Goal: Book appointment/travel/reservation

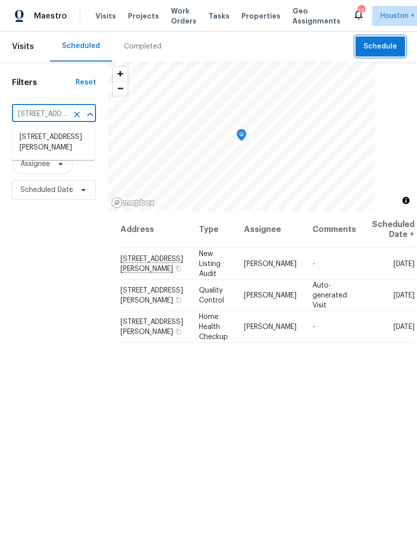
click at [366, 50] on span "Schedule" at bounding box center [381, 47] width 34 height 13
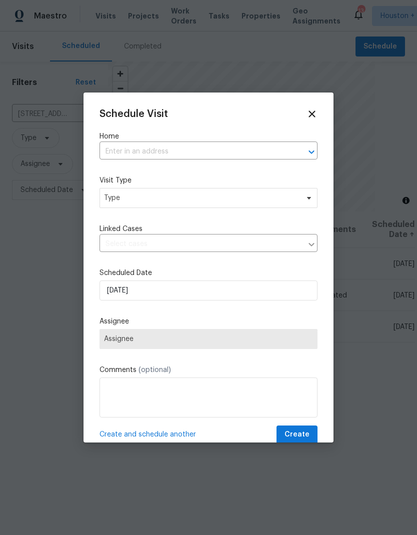
click at [117, 152] on input "text" at bounding box center [195, 152] width 190 height 16
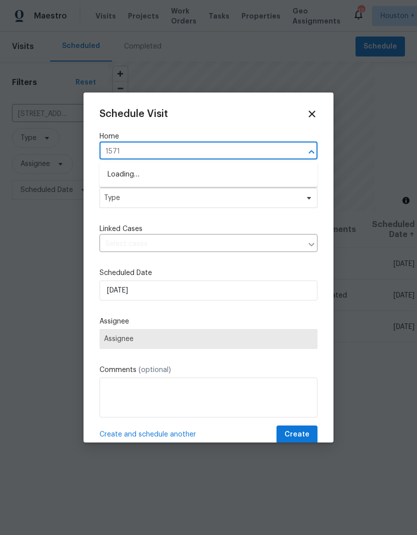
type input "1571 m"
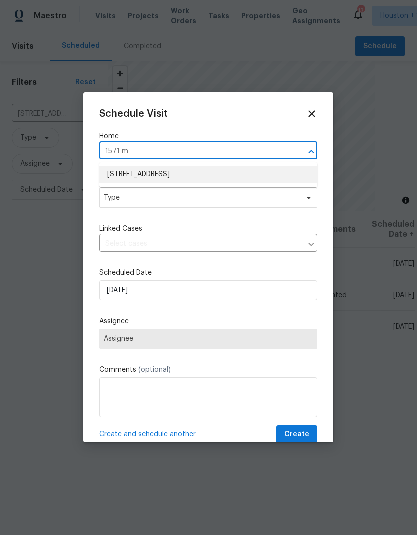
click at [112, 173] on li "[STREET_ADDRESS]" at bounding box center [209, 175] width 218 height 17
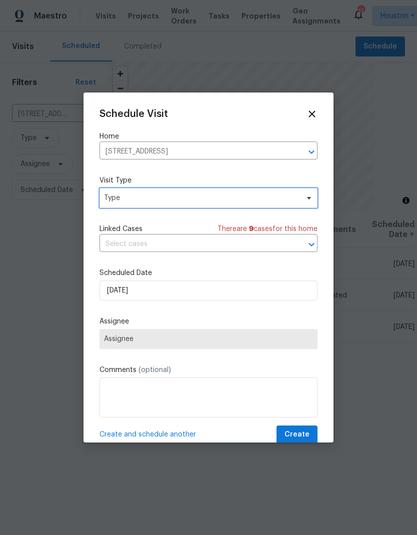
click at [107, 200] on span "Type" at bounding box center [201, 198] width 195 height 10
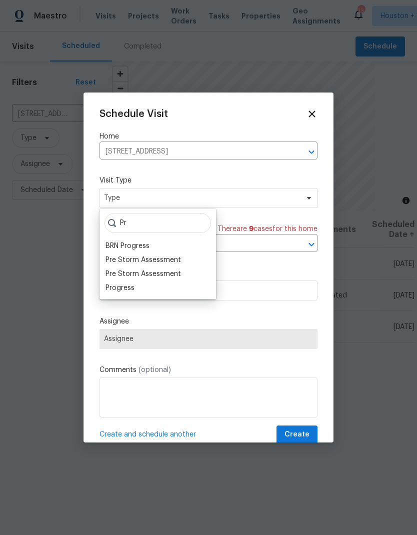
type input "Pr"
click at [114, 287] on div "Progress" at bounding box center [120, 288] width 29 height 10
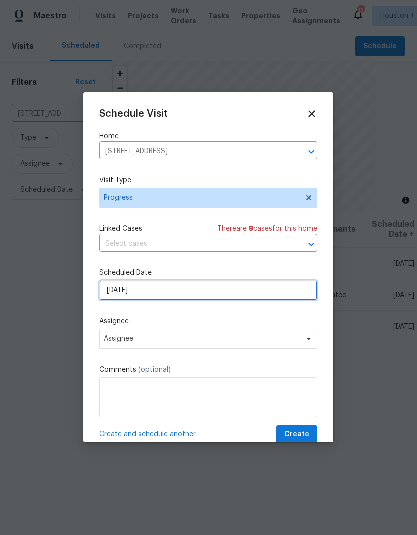
click at [145, 288] on input "[DATE]" at bounding box center [209, 291] width 218 height 20
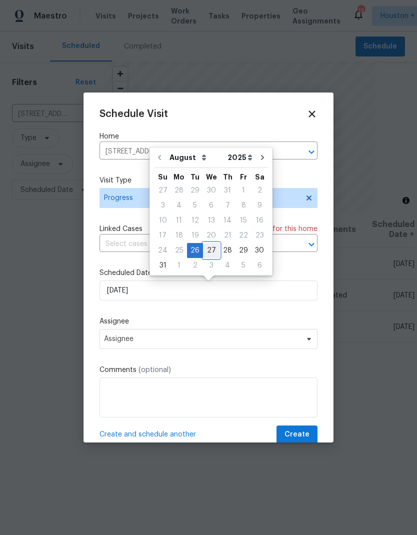
click at [211, 251] on div "27" at bounding box center [211, 251] width 17 height 14
type input "[DATE]"
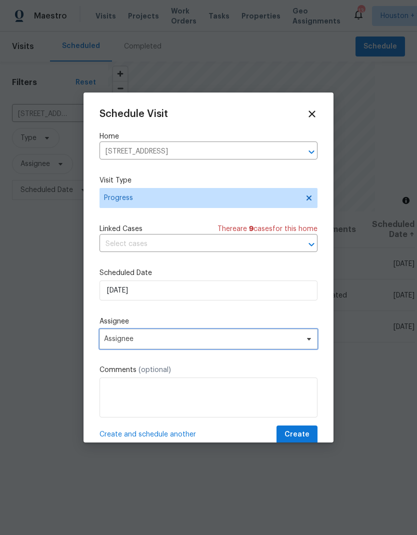
click at [111, 342] on span "Assignee" at bounding box center [202, 339] width 196 height 8
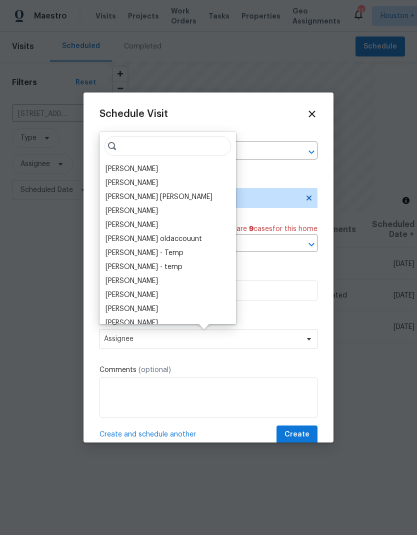
click at [111, 172] on div "[PERSON_NAME]" at bounding box center [132, 169] width 53 height 10
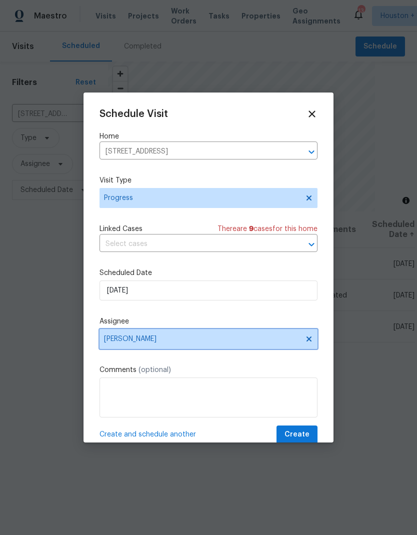
click at [313, 343] on icon at bounding box center [309, 339] width 8 height 8
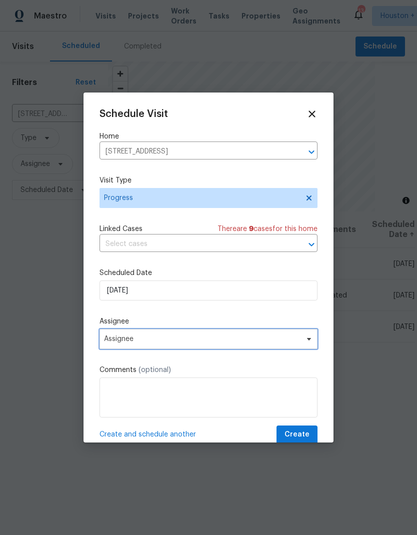
click at [274, 349] on span "Assignee" at bounding box center [209, 339] width 218 height 20
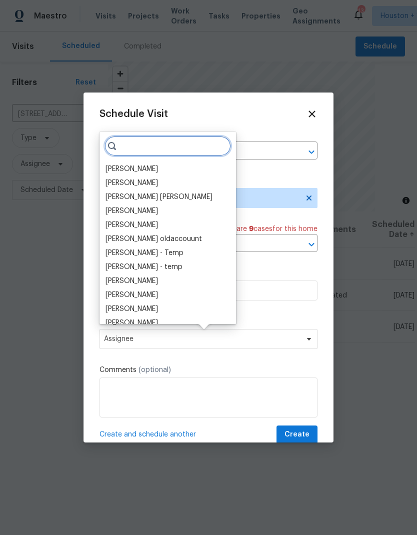
click at [123, 155] on input "search" at bounding box center [168, 146] width 127 height 20
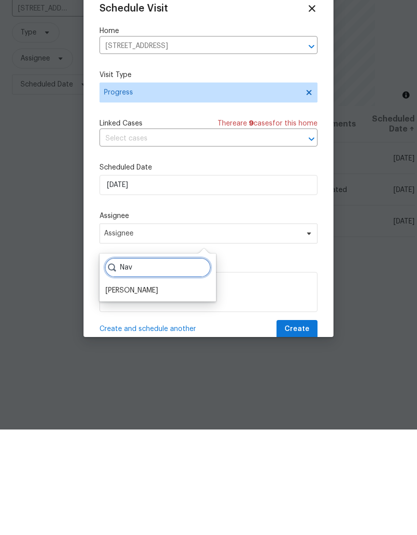
type input "Nav"
click at [111, 391] on div "[PERSON_NAME]" at bounding box center [132, 396] width 53 height 10
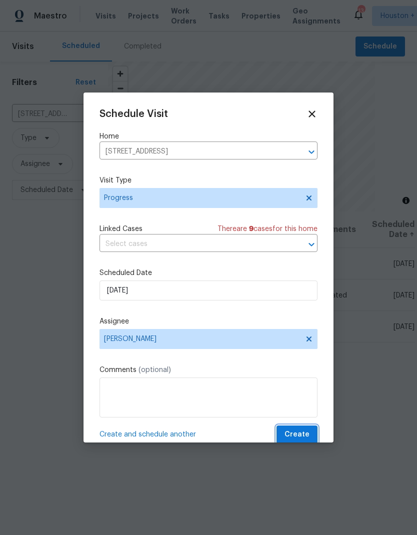
click at [303, 438] on span "Create" at bounding box center [297, 435] width 25 height 13
